Goal: Task Accomplishment & Management: Use online tool/utility

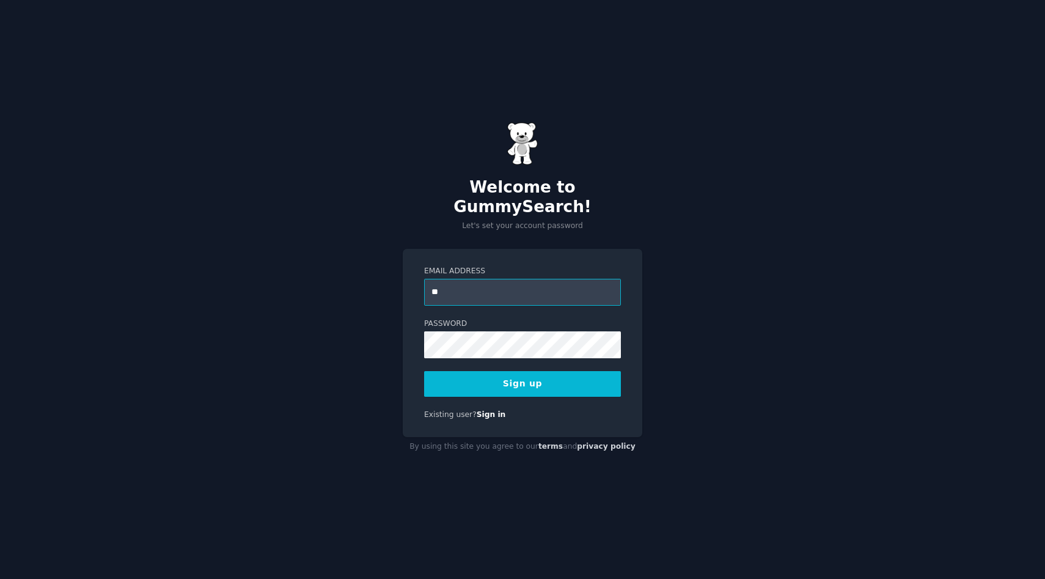
type input "*"
type input "**"
click at [499, 410] on link "Sign in" at bounding box center [491, 414] width 29 height 9
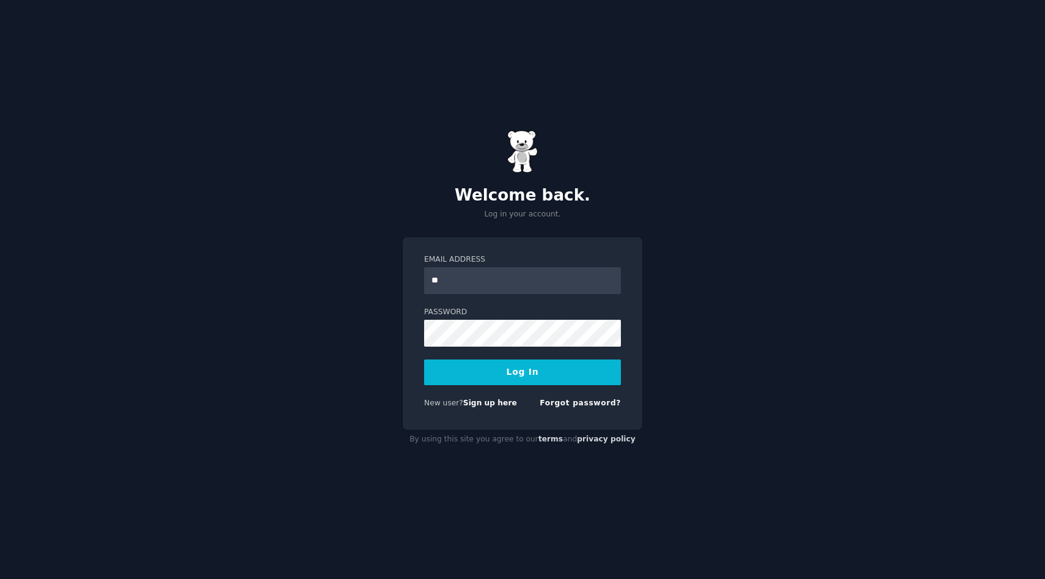
type input "*"
click at [468, 402] on link "Sign up here" at bounding box center [490, 403] width 54 height 9
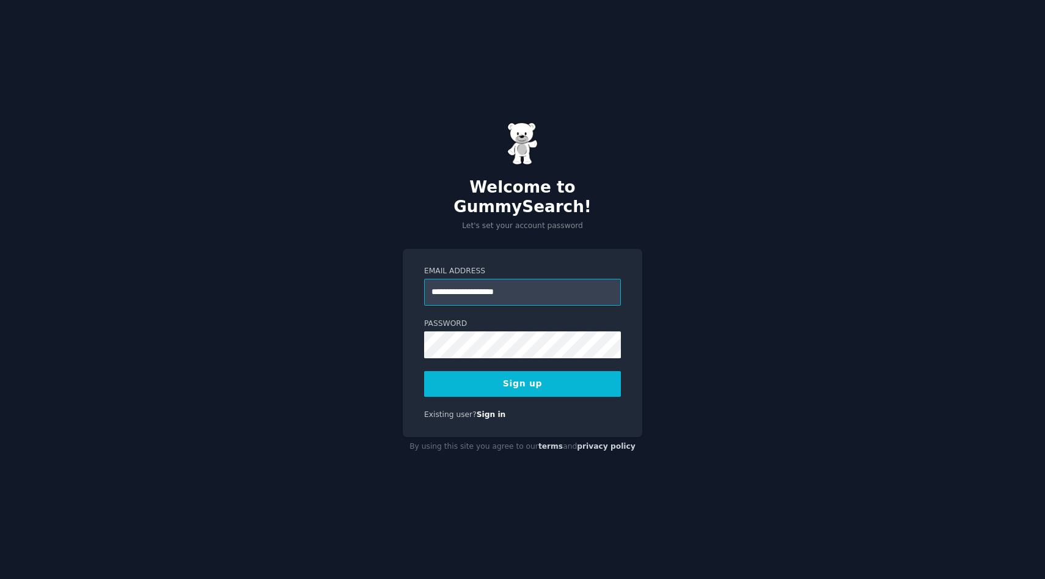
type input "**********"
click at [424, 371] on button "Sign up" at bounding box center [522, 384] width 197 height 26
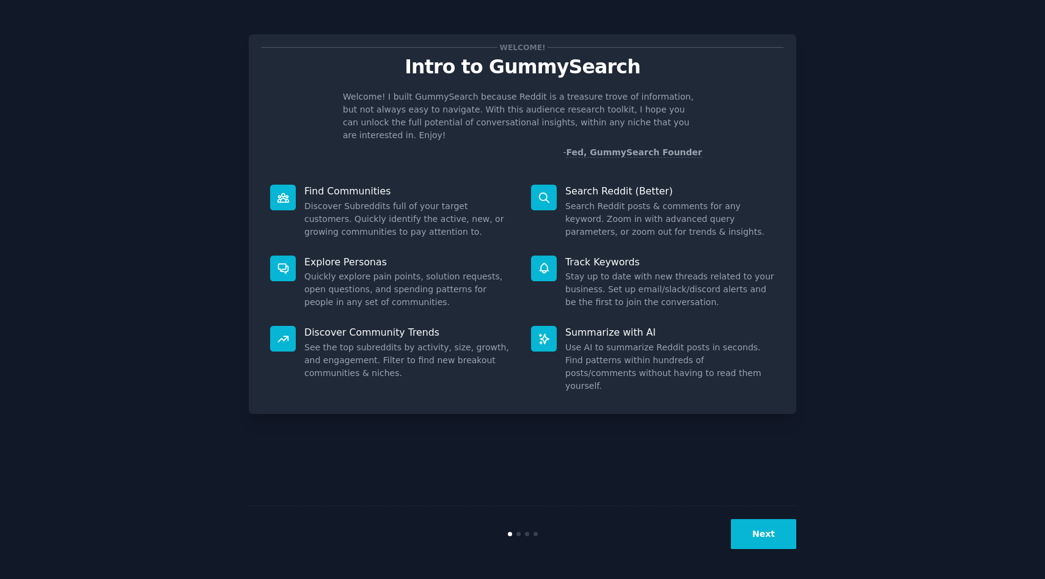
click at [778, 522] on button "Next" at bounding box center [763, 534] width 65 height 30
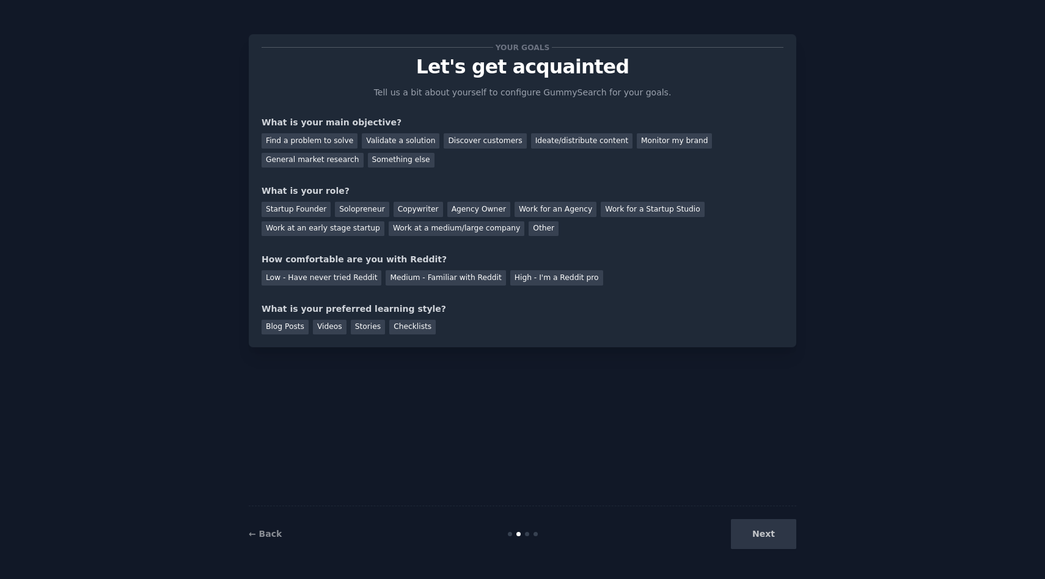
click at [774, 532] on div "Next" at bounding box center [705, 534] width 183 height 30
click at [314, 138] on div "Find a problem to solve" at bounding box center [310, 140] width 96 height 15
click at [400, 151] on div "Find a problem to solve Validate a solution Discover customers Ideate/distribut…" at bounding box center [523, 148] width 522 height 39
click at [400, 143] on div "Validate a solution" at bounding box center [401, 140] width 78 height 15
click at [333, 141] on div "Find a problem to solve" at bounding box center [310, 140] width 96 height 15
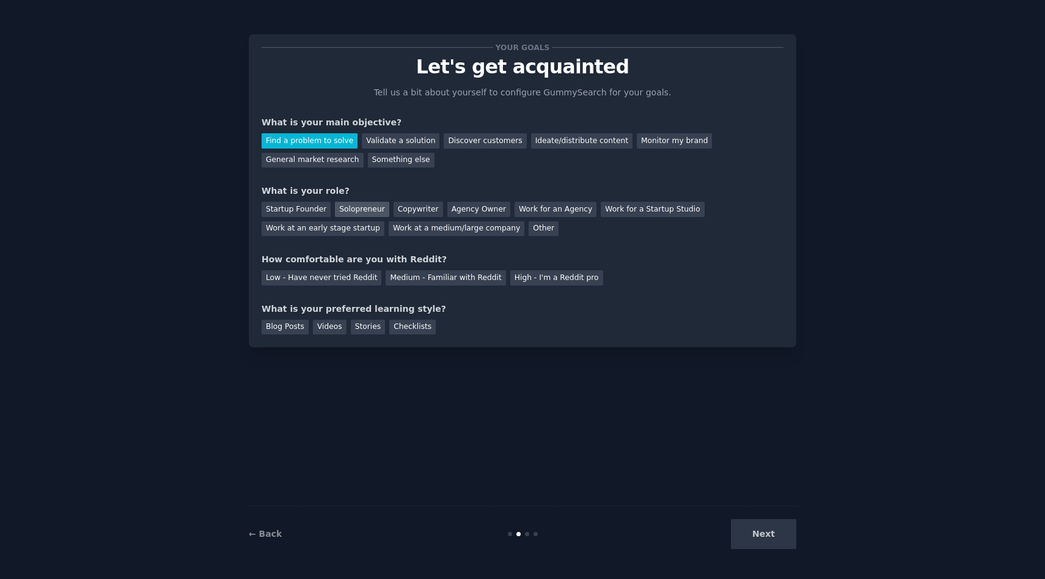
click at [347, 208] on div "Solopreneur" at bounding box center [362, 209] width 54 height 15
click at [415, 282] on div "Medium - Familiar with Reddit" at bounding box center [446, 277] width 120 height 15
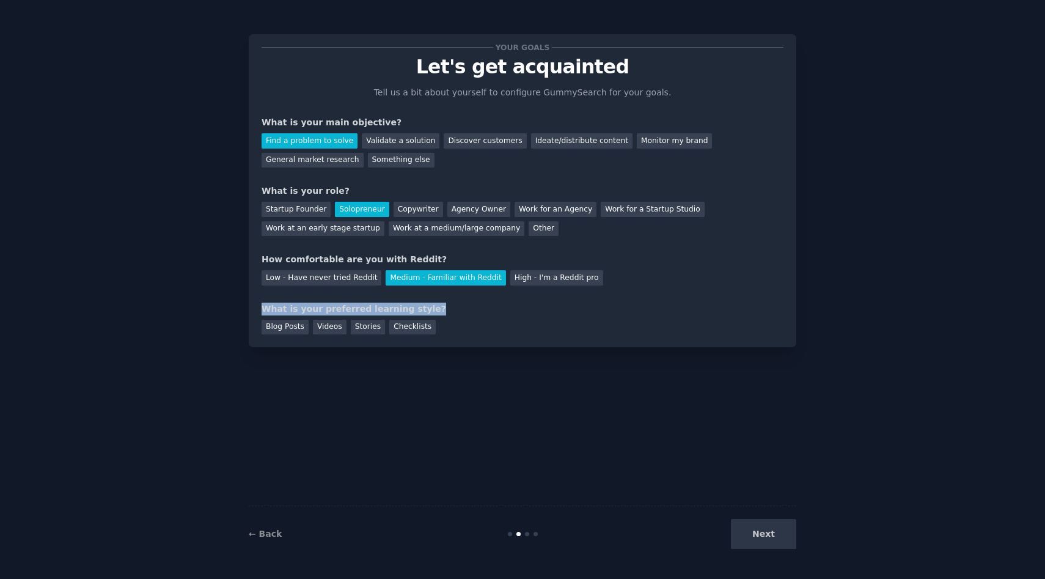
drag, startPoint x: 262, startPoint y: 306, endPoint x: 429, endPoint y: 308, distance: 166.9
click at [429, 308] on div "What is your preferred learning style?" at bounding box center [523, 309] width 522 height 13
click at [446, 304] on div "What is your preferred learning style?" at bounding box center [523, 309] width 522 height 13
click at [295, 328] on div "Blog Posts" at bounding box center [285, 327] width 47 height 15
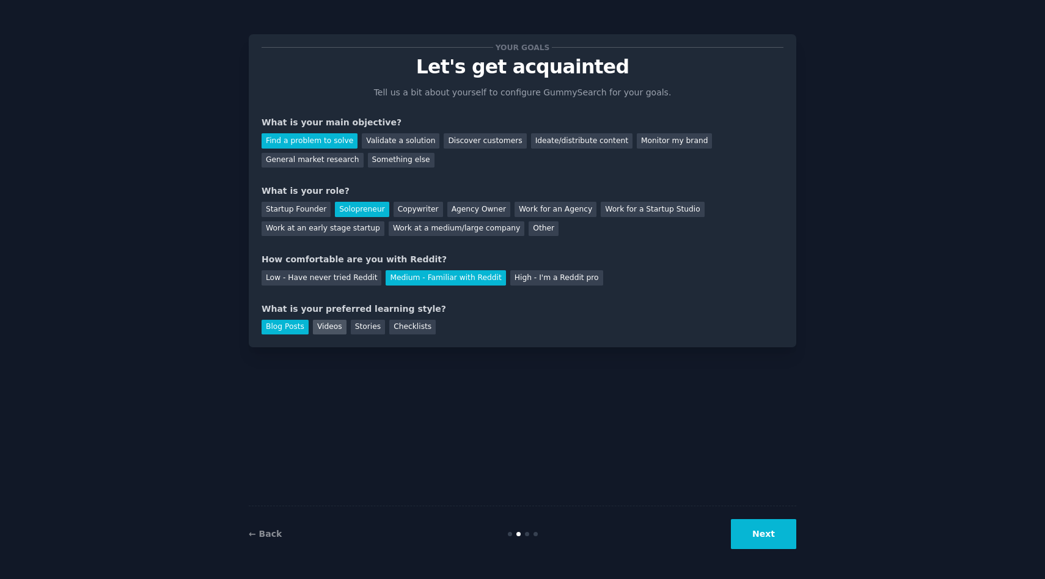
click at [329, 326] on div "Videos" at bounding box center [330, 327] width 34 height 15
click at [367, 326] on div "Stories" at bounding box center [368, 327] width 34 height 15
click at [771, 536] on button "Next" at bounding box center [763, 534] width 65 height 30
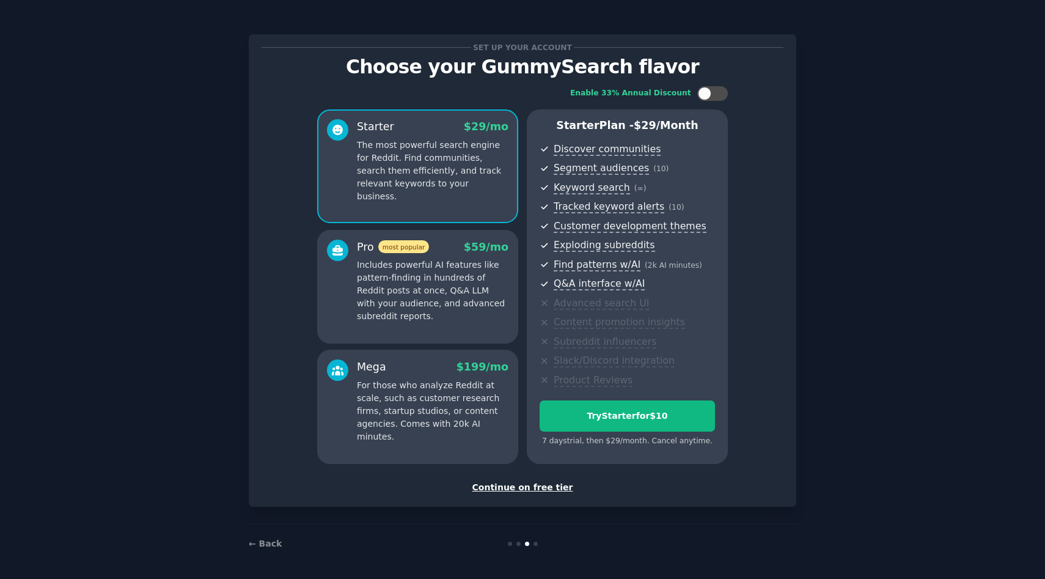
click at [547, 488] on div "Continue on free tier" at bounding box center [523, 487] width 522 height 13
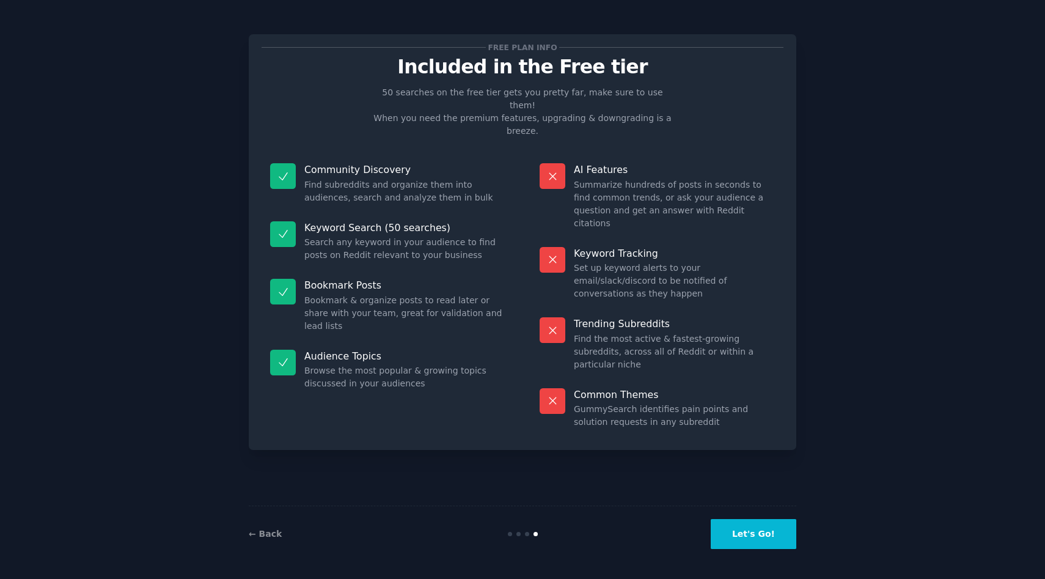
click at [746, 529] on button "Let's Go!" at bounding box center [754, 534] width 86 height 30
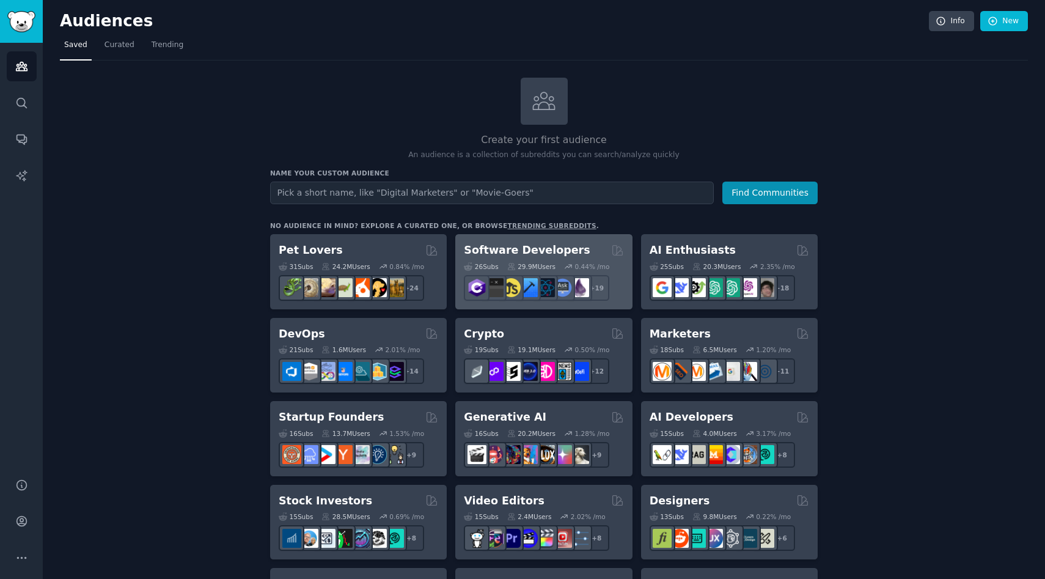
click at [503, 250] on h2 "Software Developers" at bounding box center [527, 250] width 126 height 15
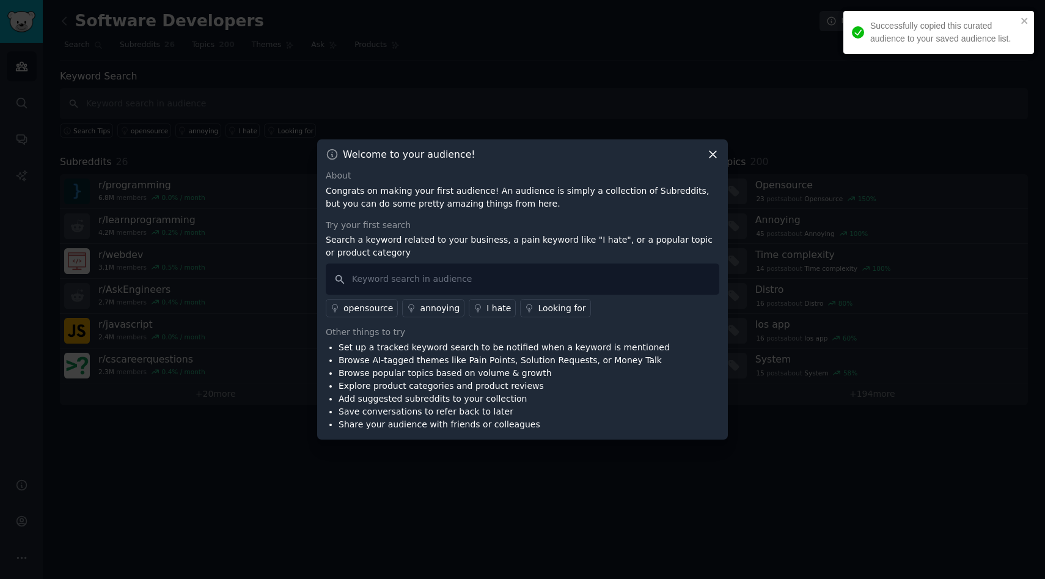
click at [1029, 19] on div "Successfully copied this curated audience to your saved audience list." at bounding box center [939, 32] width 191 height 43
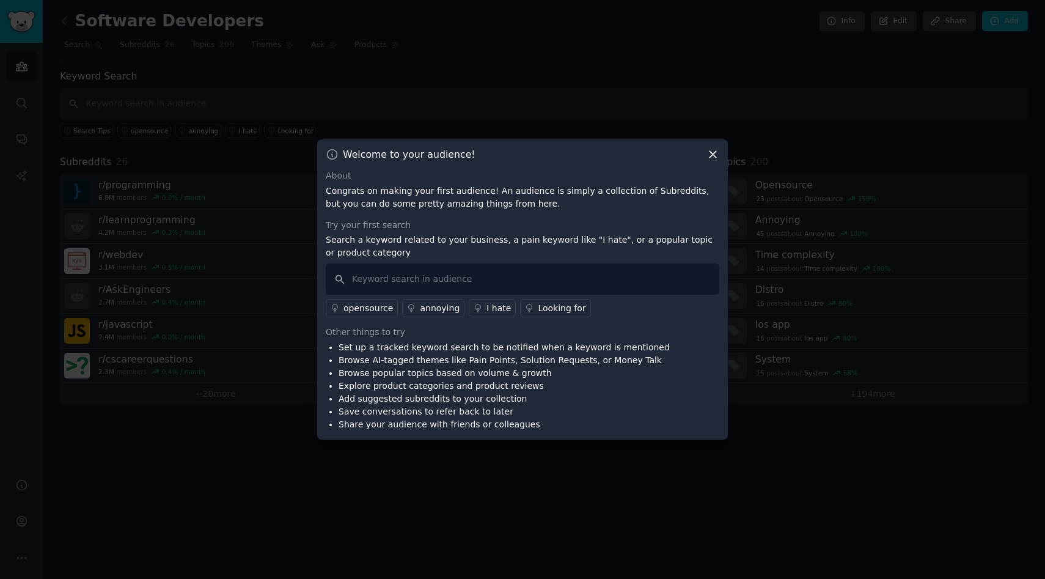
click at [714, 152] on icon at bounding box center [713, 154] width 13 height 13
